Goal: Transaction & Acquisition: Purchase product/service

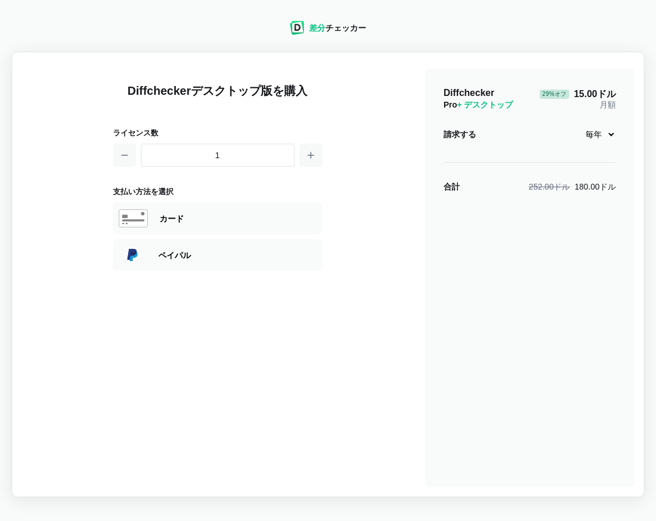
click at [417, 109] on div "Diffcheckerデスクトップ版を購入 ライセンス数 1 支払い方法を選択 Visa MasterCard Union Pay American Expr…" at bounding box center [328, 275] width 613 height 426
click at [609, 128] on select "毎月 毎年" at bounding box center [597, 135] width 37 height 20
select select "desktop-monthly-21"
click at [579, 125] on select "毎月 毎年" at bounding box center [597, 135] width 37 height 20
click at [605, 132] on select "毎月 毎年" at bounding box center [597, 135] width 37 height 20
